Goal: Task Accomplishment & Management: Use online tool/utility

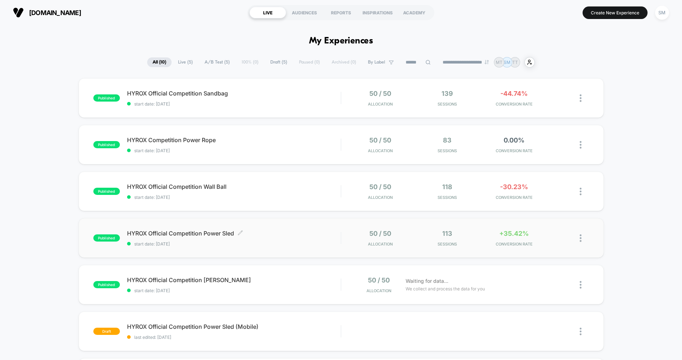
click at [224, 230] on span "HYROX Official Competition Power Sled Click to edit experience details" at bounding box center [234, 233] width 214 height 7
click at [205, 183] on div "published HYROX Official Competition Wall Ball start date: [DATE] 50 / 50 Alloc…" at bounding box center [341, 192] width 525 height 40
click at [185, 136] on div "published HYROX Competition Power Rope start date: [DATE] 50 / 50 Allocation 83…" at bounding box center [341, 145] width 525 height 40
click at [211, 93] on span "HYROX Official Competition Sandbag Click to edit experience details" at bounding box center [234, 93] width 214 height 7
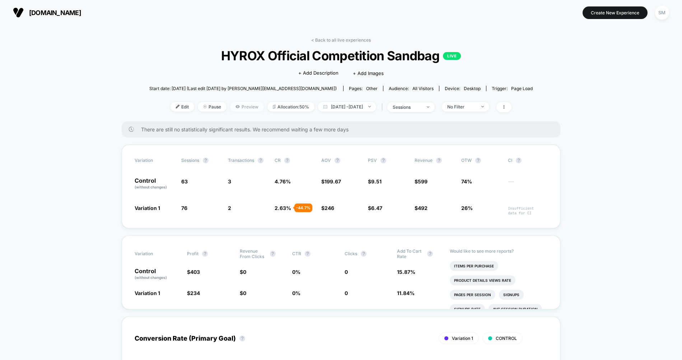
click at [235, 103] on span "Preview" at bounding box center [247, 107] width 34 height 10
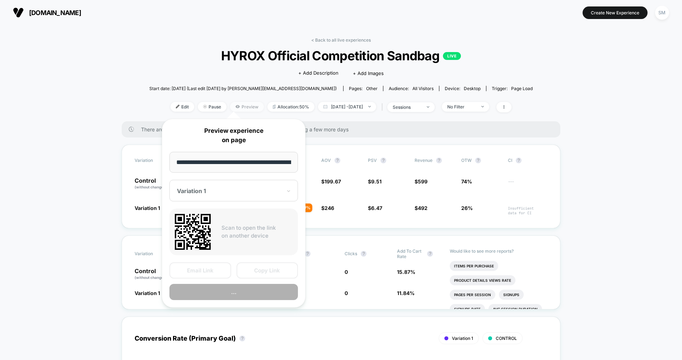
scroll to position [0, 76]
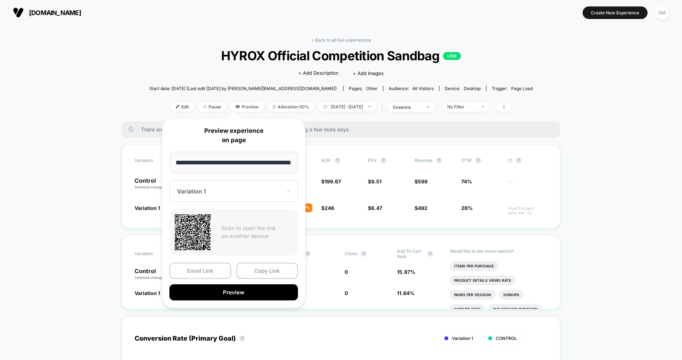
click at [252, 159] on input "**********" at bounding box center [234, 162] width 129 height 21
click at [265, 271] on button "Copy Link" at bounding box center [268, 271] width 62 height 16
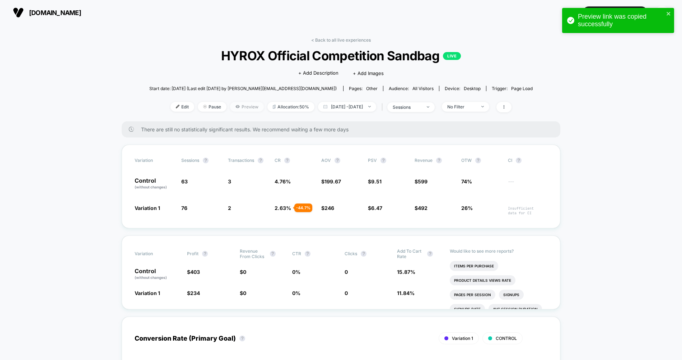
click at [235, 105] on span "Preview" at bounding box center [247, 107] width 34 height 10
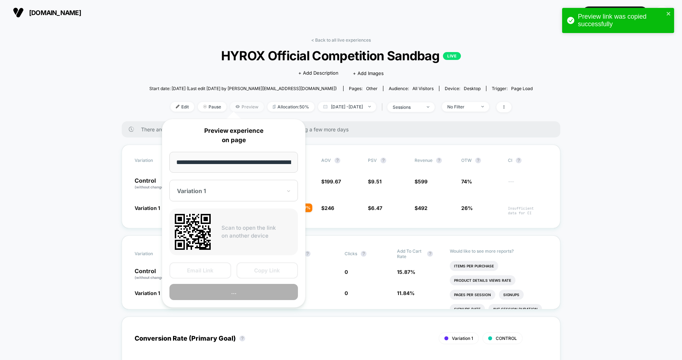
scroll to position [0, 76]
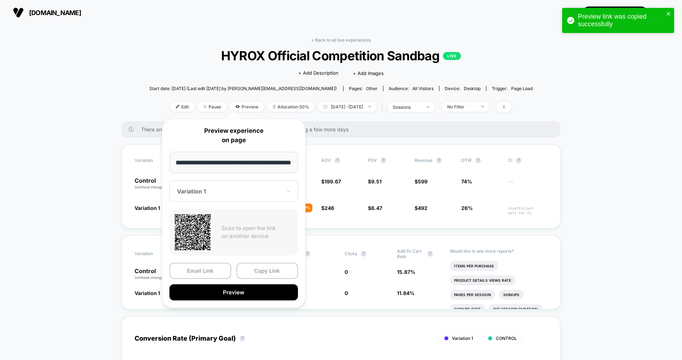
click at [274, 189] on div at bounding box center [229, 191] width 105 height 7
click at [228, 228] on div "CONTROL" at bounding box center [233, 229] width 121 height 13
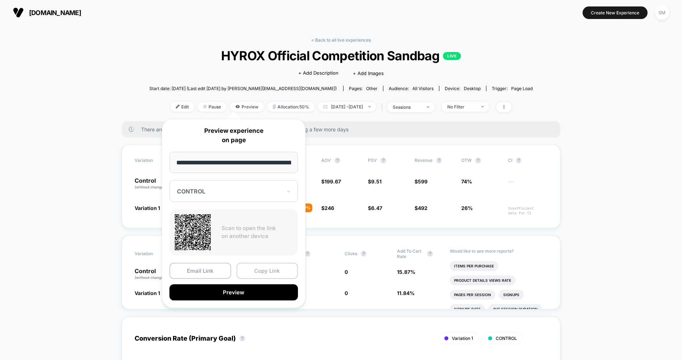
click at [269, 273] on button "Copy Link" at bounding box center [268, 271] width 62 height 16
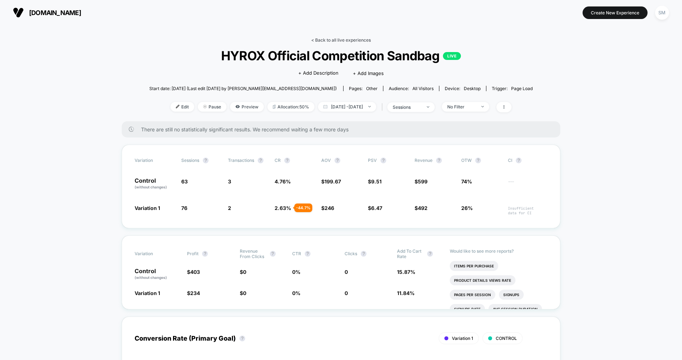
click at [312, 38] on link "< Back to all live experiences" at bounding box center [341, 39] width 60 height 5
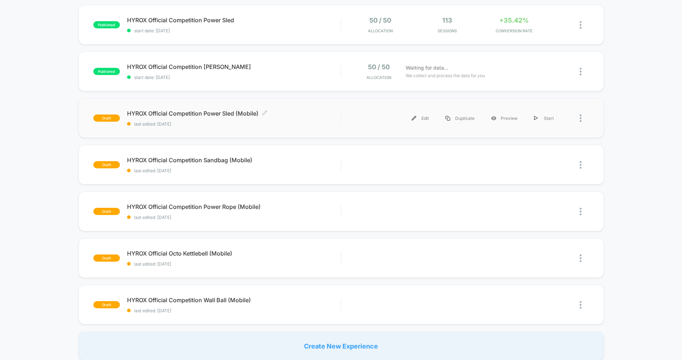
scroll to position [214, 0]
click at [510, 118] on div "Preview" at bounding box center [504, 118] width 43 height 16
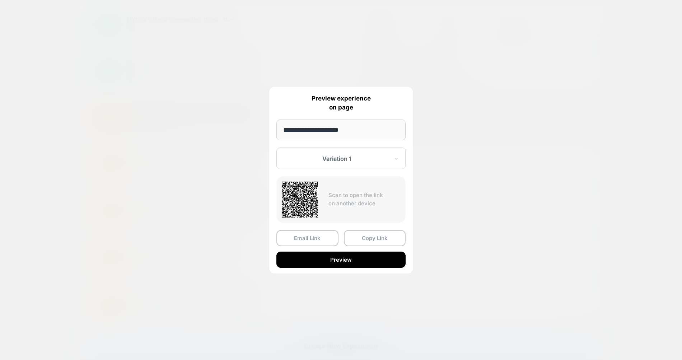
click at [368, 135] on input "**********" at bounding box center [341, 130] width 129 height 21
click at [380, 237] on button "Copy Link" at bounding box center [375, 238] width 62 height 16
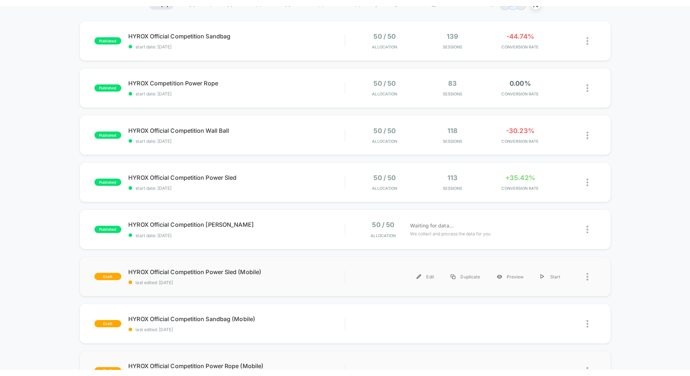
scroll to position [0, 0]
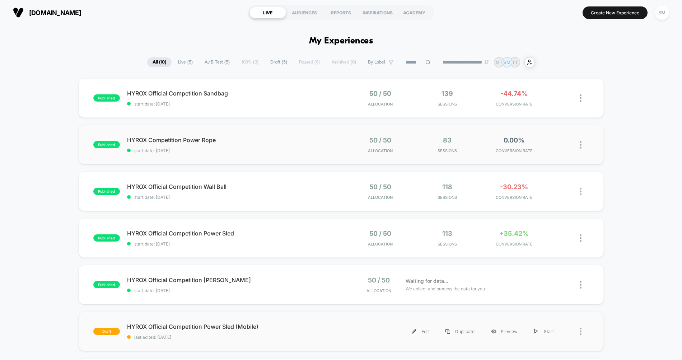
click at [580, 145] on img at bounding box center [581, 145] width 2 height 8
click at [543, 154] on div "Preview Link" at bounding box center [544, 153] width 65 height 16
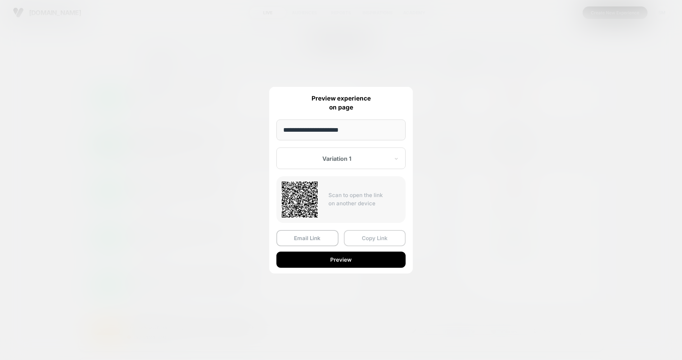
click at [370, 242] on button "Copy Link" at bounding box center [375, 238] width 62 height 16
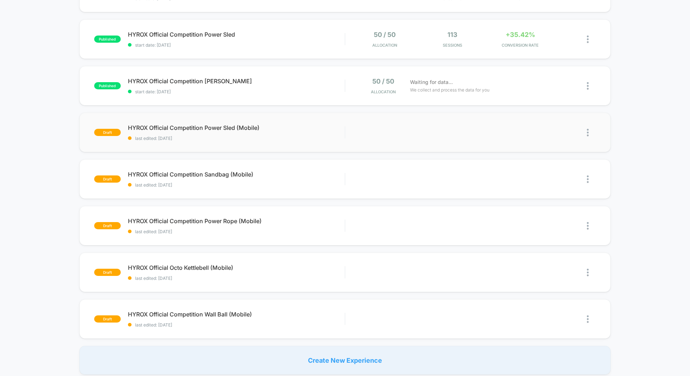
scroll to position [200, 0]
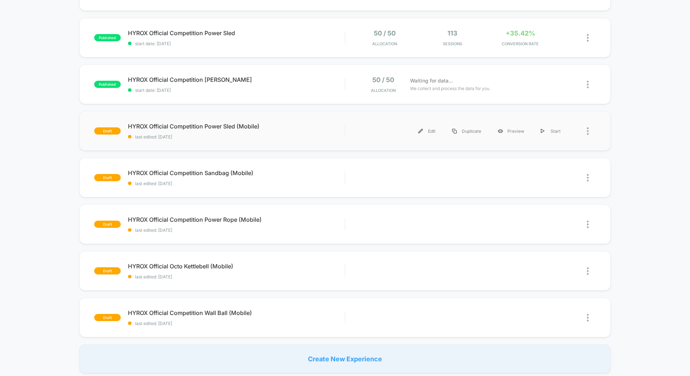
click at [585, 130] on div at bounding box center [581, 131] width 27 height 16
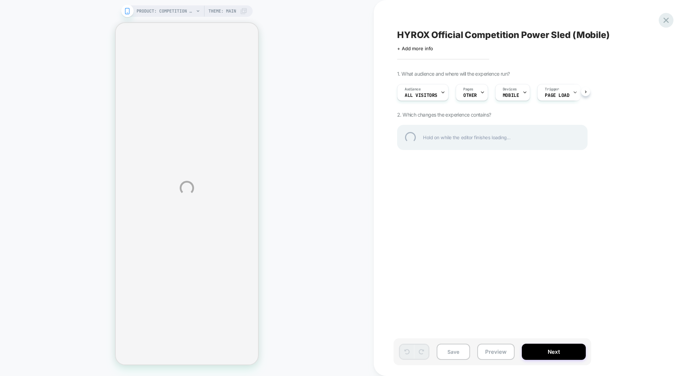
click at [661, 19] on div at bounding box center [665, 20] width 15 height 15
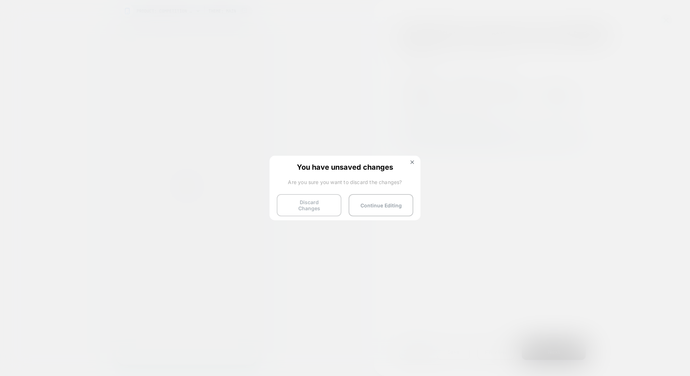
click at [332, 203] on button "Discard Changes" at bounding box center [309, 205] width 65 height 22
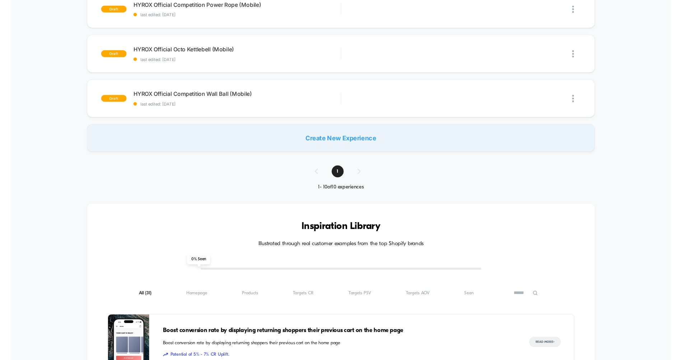
scroll to position [224, 0]
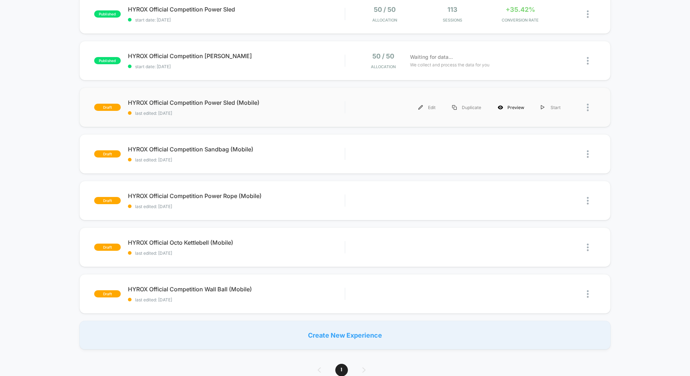
click at [514, 107] on div "Preview" at bounding box center [510, 107] width 43 height 16
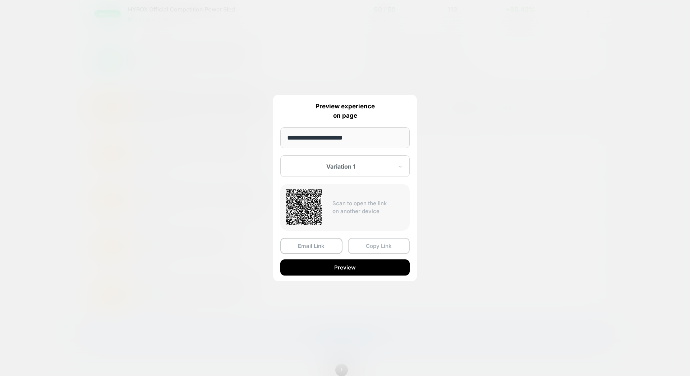
click at [373, 245] on button "Copy Link" at bounding box center [379, 246] width 62 height 16
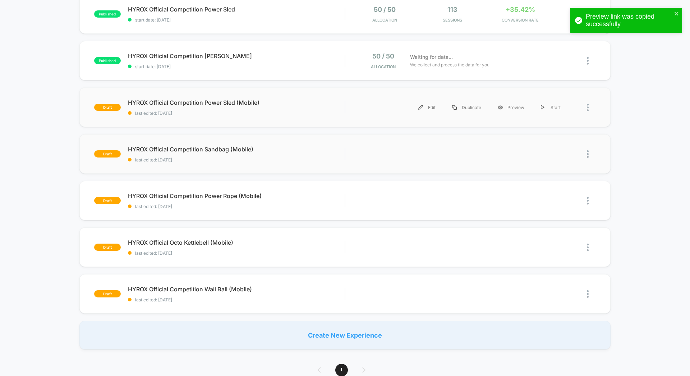
click at [587, 155] on img at bounding box center [587, 154] width 2 height 8
click at [554, 170] on div "Preview Link" at bounding box center [550, 171] width 65 height 16
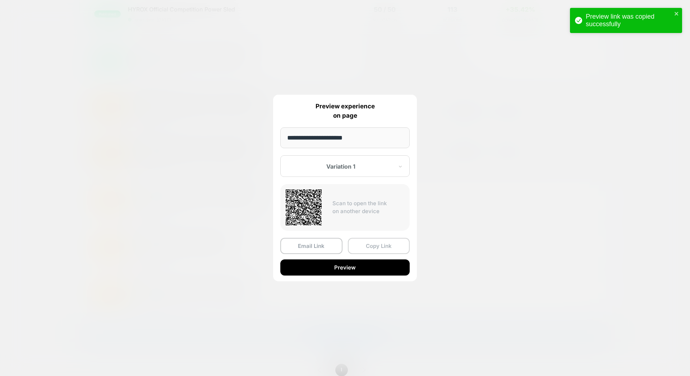
click at [371, 249] on button "Copy Link" at bounding box center [379, 246] width 62 height 16
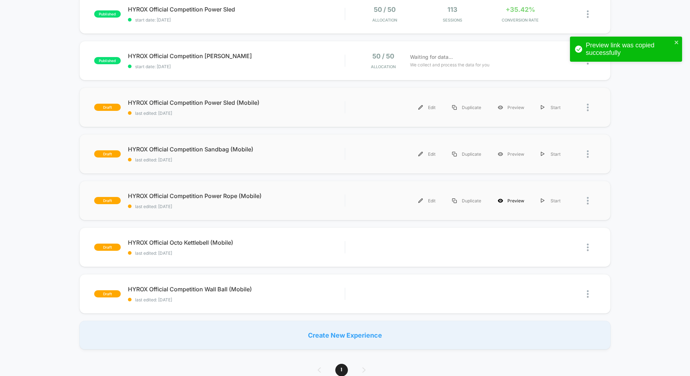
click at [507, 201] on div "Preview" at bounding box center [510, 201] width 43 height 16
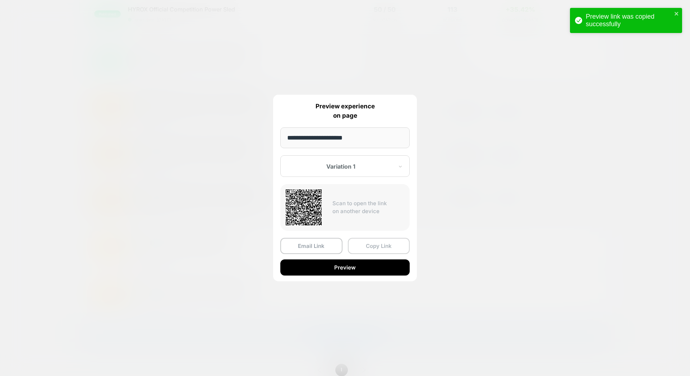
click at [375, 242] on button "Copy Link" at bounding box center [379, 246] width 62 height 16
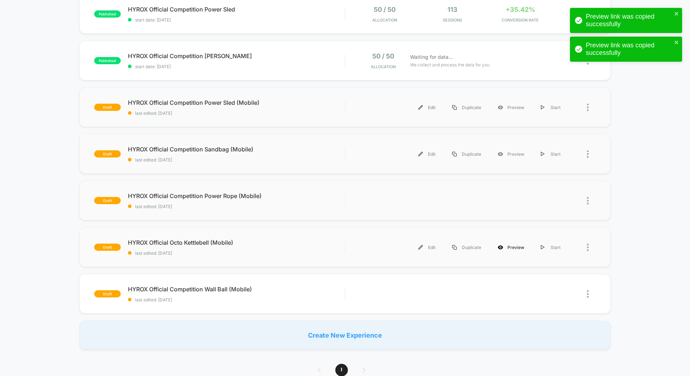
click at [515, 247] on div "Preview" at bounding box center [510, 248] width 43 height 16
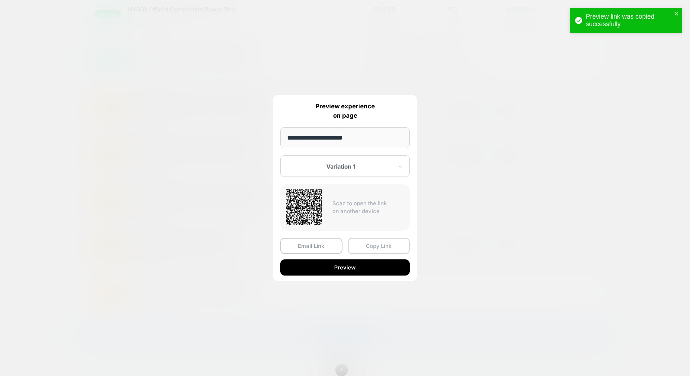
click at [383, 245] on button "Copy Link" at bounding box center [379, 246] width 62 height 16
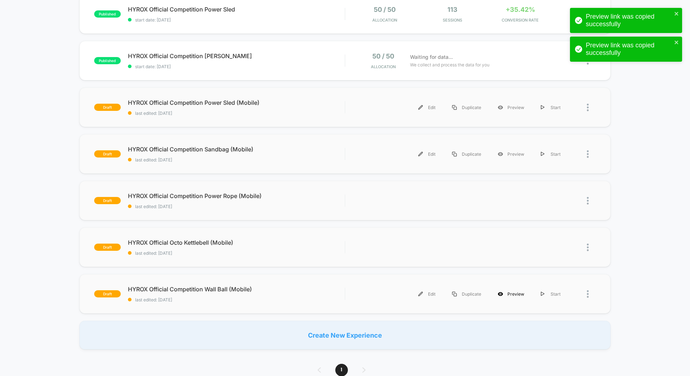
click at [517, 293] on div "Preview" at bounding box center [510, 294] width 43 height 16
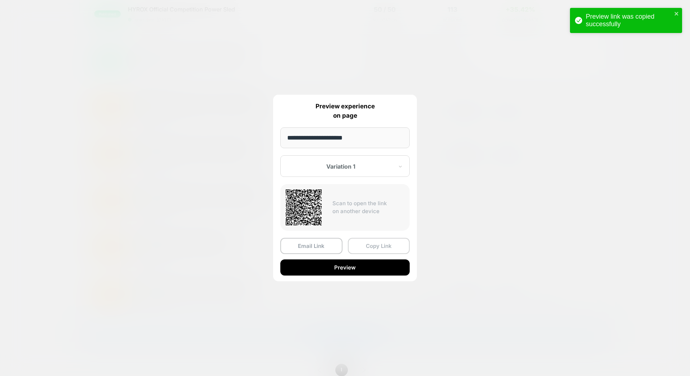
click at [372, 250] on button "Copy Link" at bounding box center [379, 246] width 62 height 16
